Goal: Check status: Check status

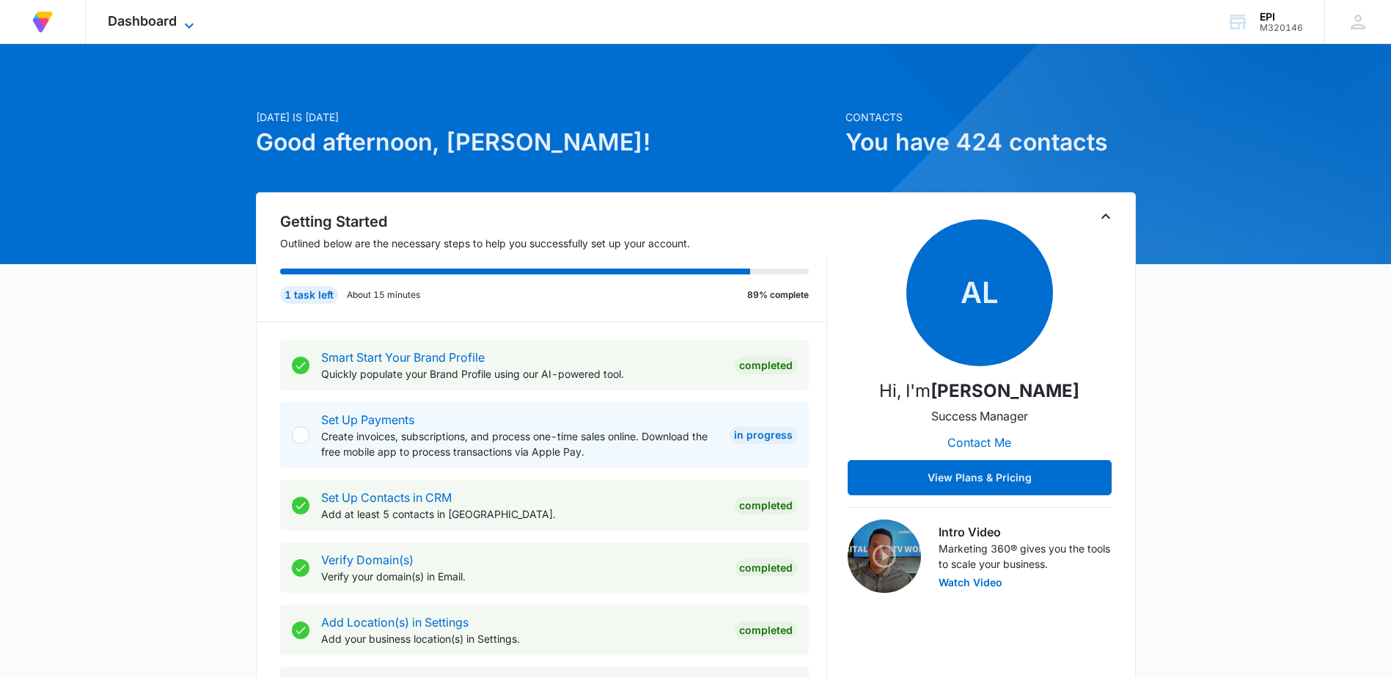
click at [188, 21] on icon at bounding box center [189, 26] width 18 height 18
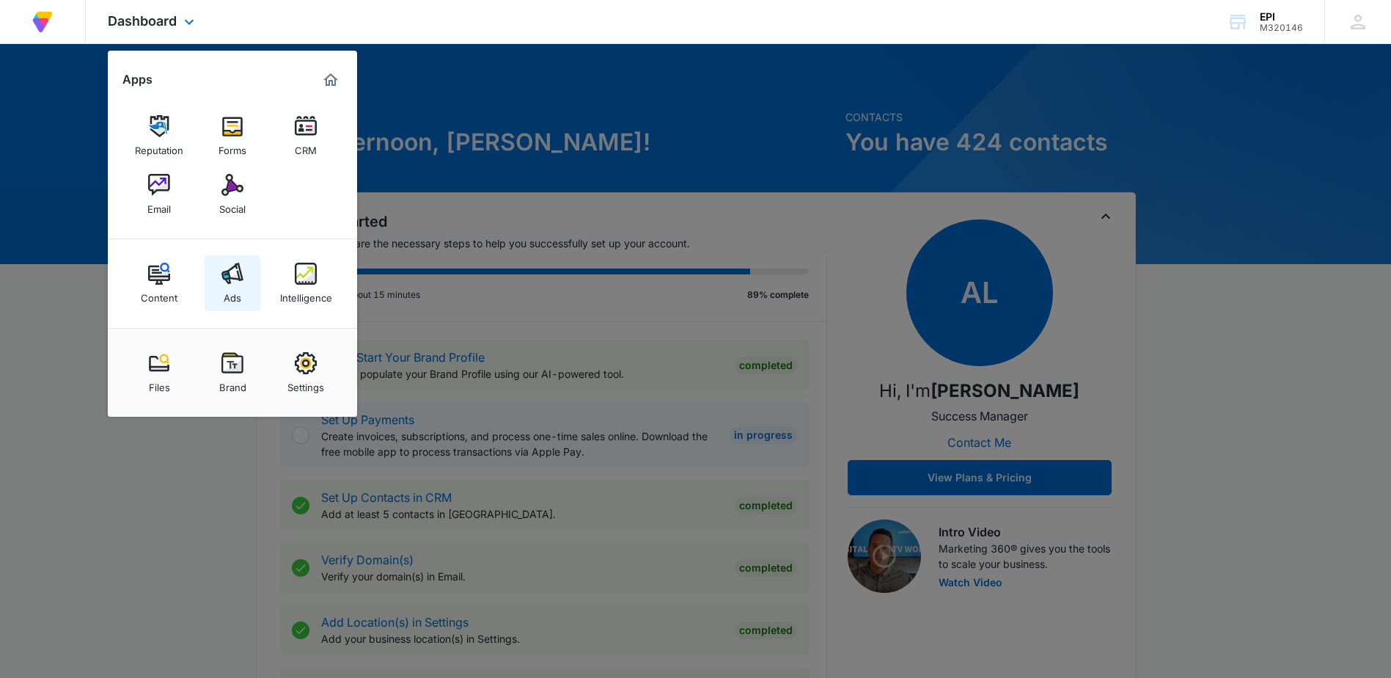
click at [231, 284] on img at bounding box center [232, 274] width 22 height 22
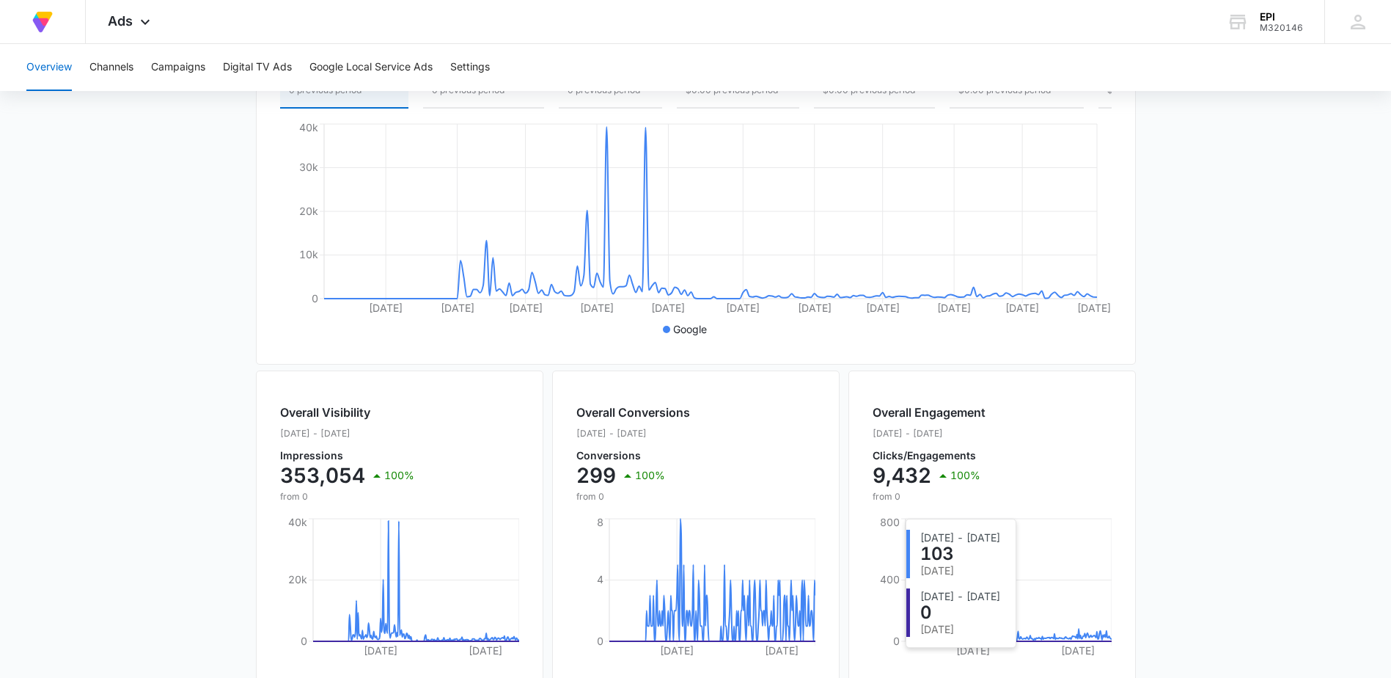
scroll to position [147, 0]
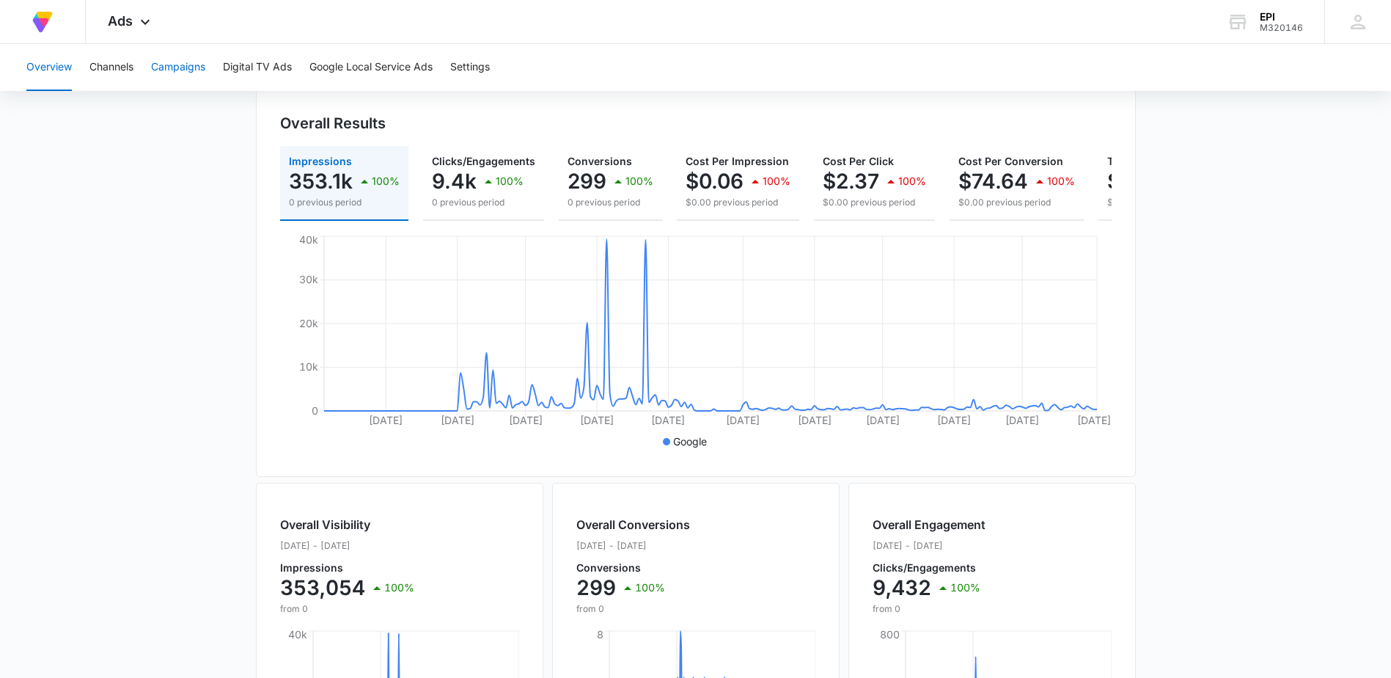
click at [170, 63] on button "Campaigns" at bounding box center [178, 67] width 54 height 47
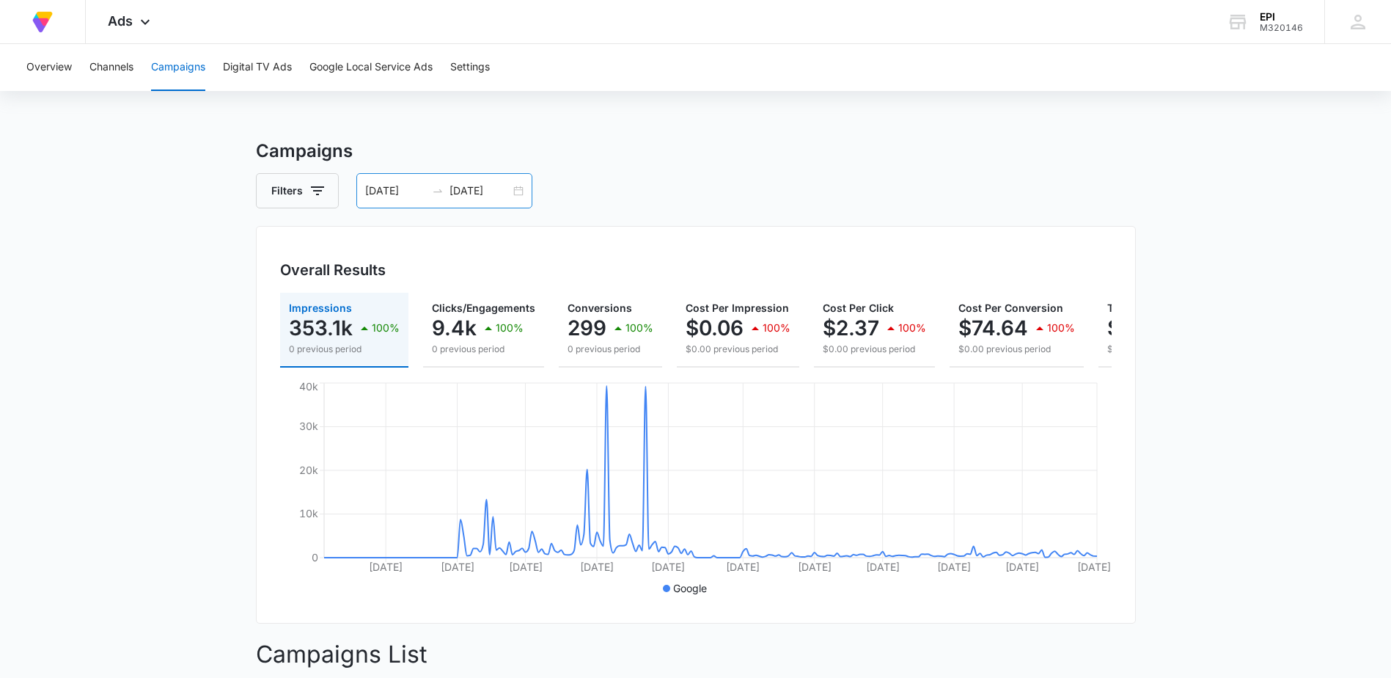
click at [520, 190] on div "[DATE] [DATE]" at bounding box center [444, 190] width 176 height 35
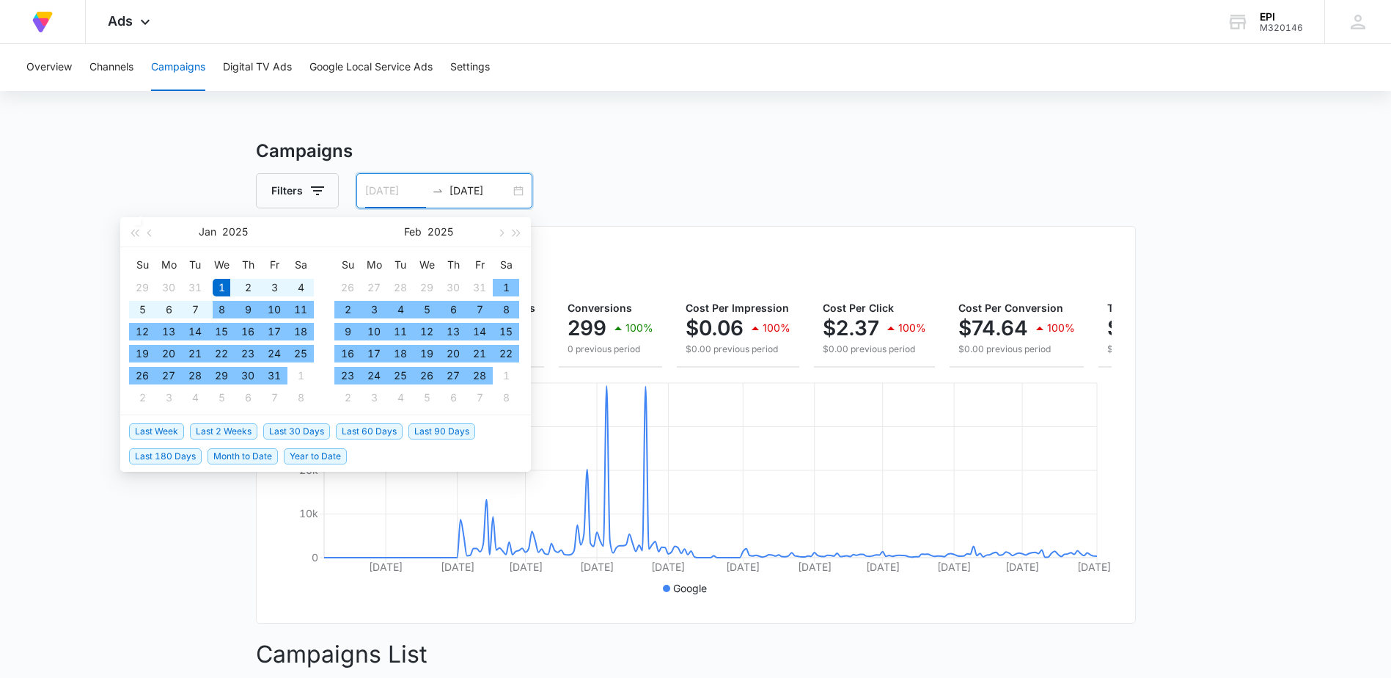
type input "[DATE]"
click at [224, 283] on div "1" at bounding box center [222, 288] width 18 height 18
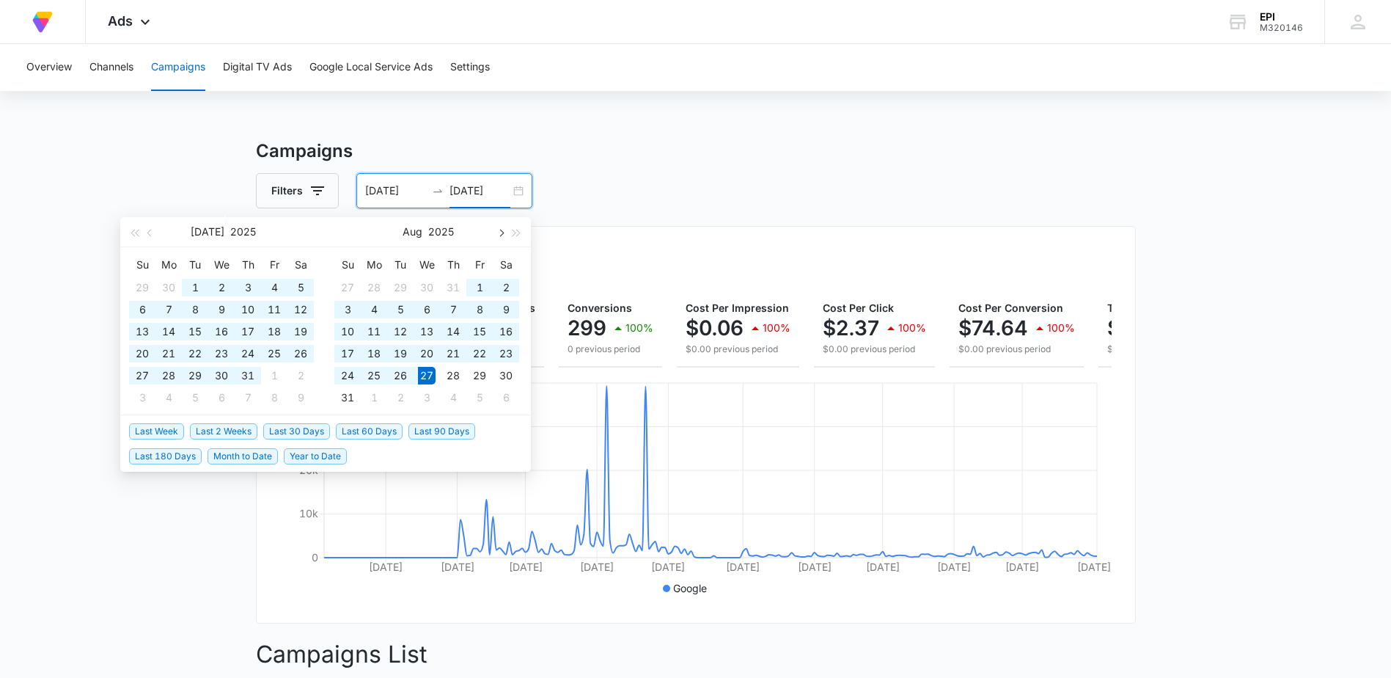
click at [502, 230] on button "button" at bounding box center [500, 231] width 16 height 29
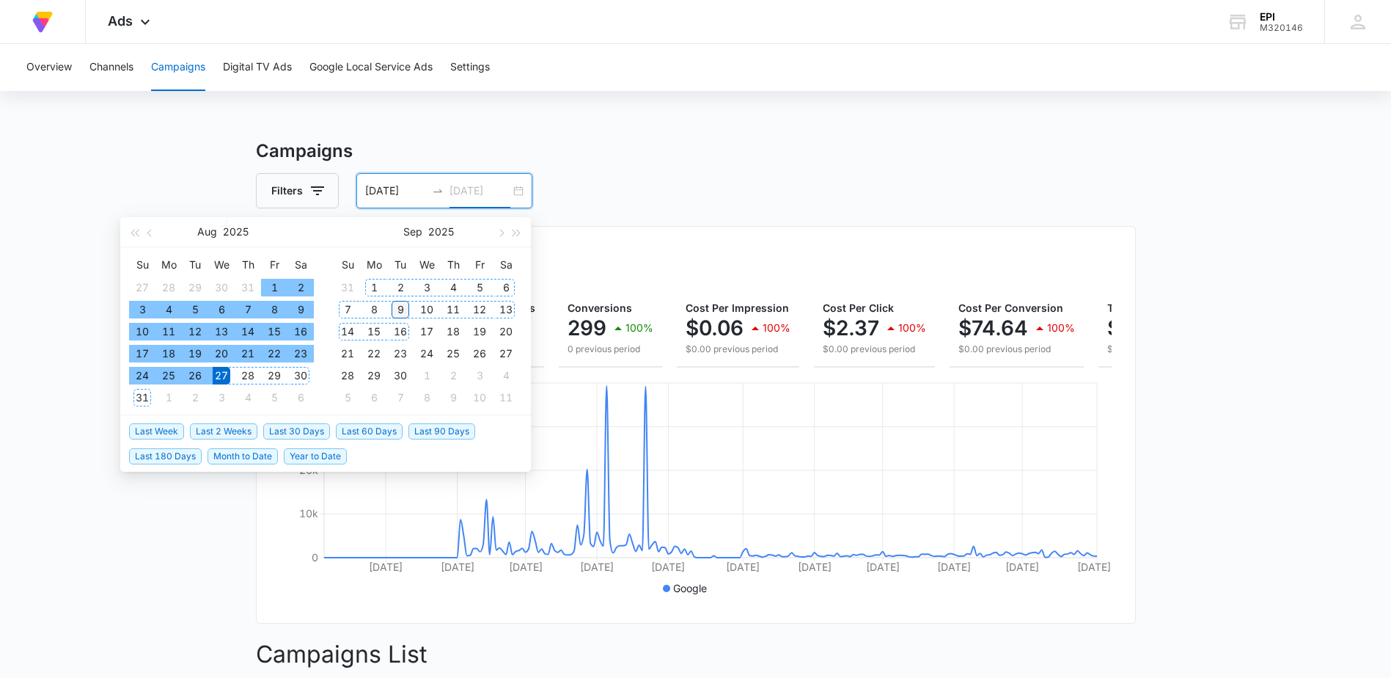
type input "[DATE]"
click at [402, 307] on div "9" at bounding box center [401, 310] width 18 height 18
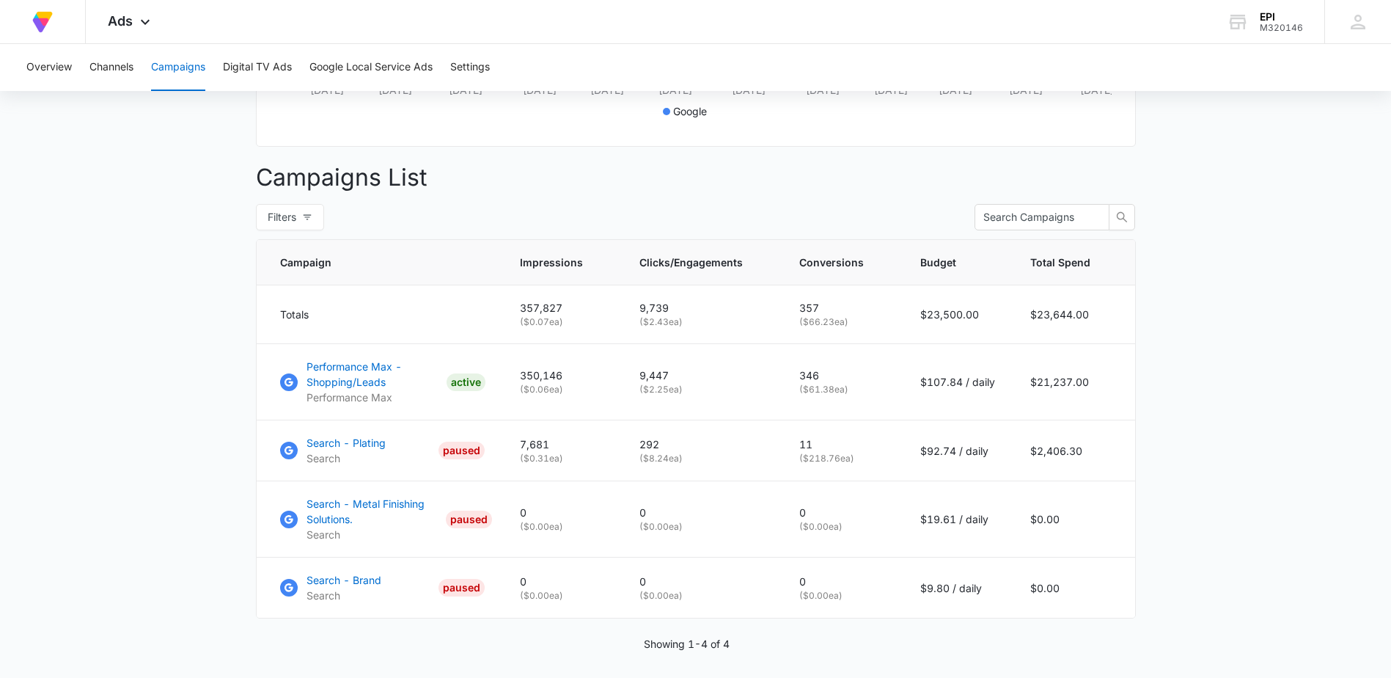
scroll to position [513, 0]
